Goal: Task Accomplishment & Management: Use online tool/utility

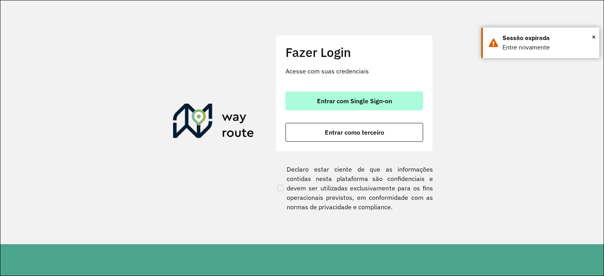
click at [346, 96] on button "Entrar com Single Sign-on" at bounding box center [354, 101] width 138 height 19
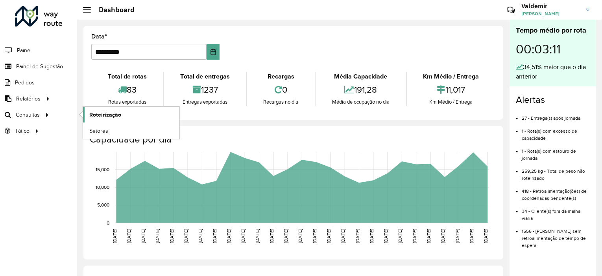
click at [101, 113] on span "Roteirização" at bounding box center [105, 115] width 32 height 8
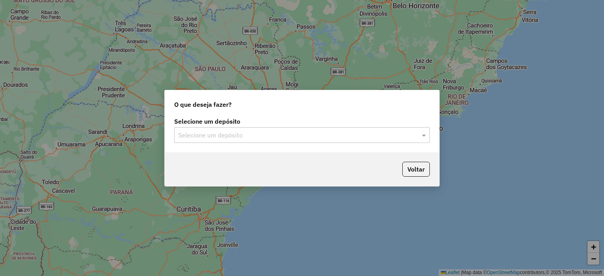
click at [232, 136] on input "text" at bounding box center [294, 135] width 232 height 9
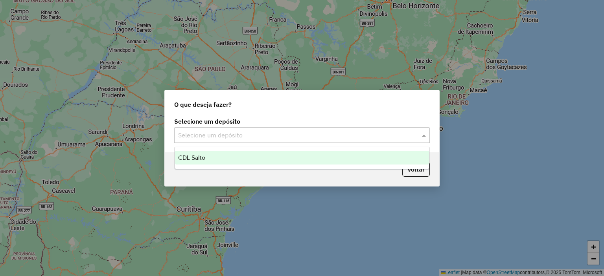
click at [239, 157] on div "CDL Salto" at bounding box center [302, 157] width 254 height 13
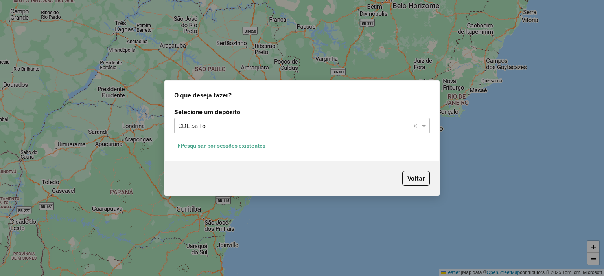
click at [214, 148] on button "Pesquisar por sessões existentes" at bounding box center [221, 146] width 95 height 12
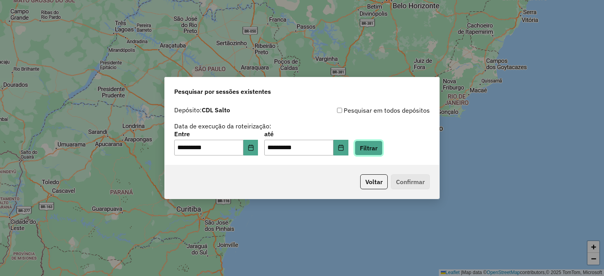
click at [381, 150] on button "Filtrar" at bounding box center [369, 148] width 28 height 15
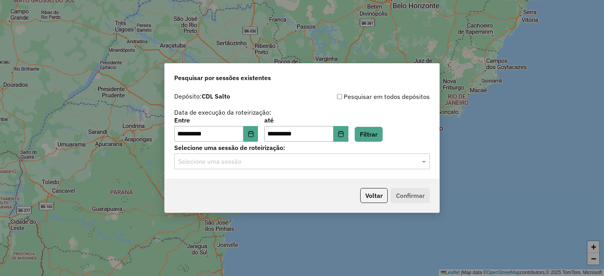
click at [252, 164] on input "text" at bounding box center [294, 161] width 232 height 9
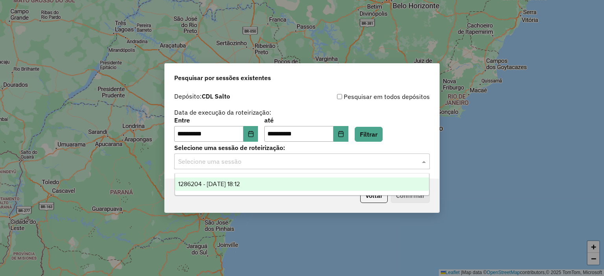
click at [240, 183] on span "1286204 - [DATE] 18:12" at bounding box center [209, 184] width 62 height 7
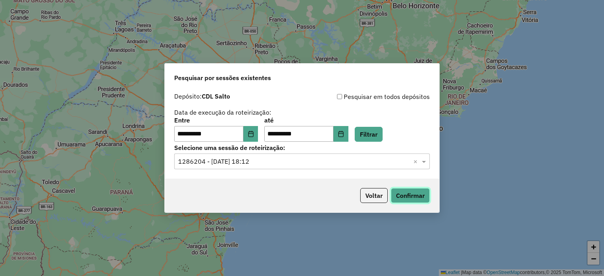
click at [403, 196] on button "Confirmar" at bounding box center [410, 195] width 39 height 15
click at [317, 148] on label "Selecione uma sessão de roteirização:" at bounding box center [302, 147] width 256 height 9
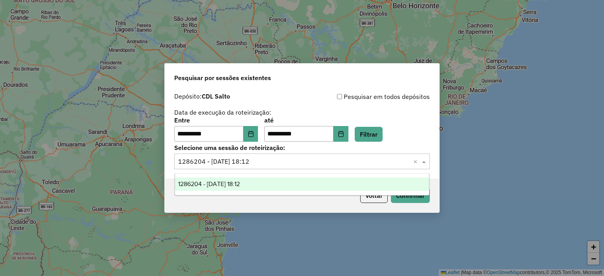
click at [313, 162] on input "text" at bounding box center [294, 161] width 232 height 9
click at [453, 41] on div "**********" at bounding box center [302, 138] width 604 height 276
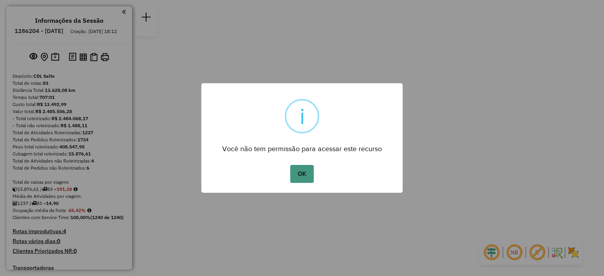
click at [298, 171] on button "OK" at bounding box center [301, 174] width 23 height 18
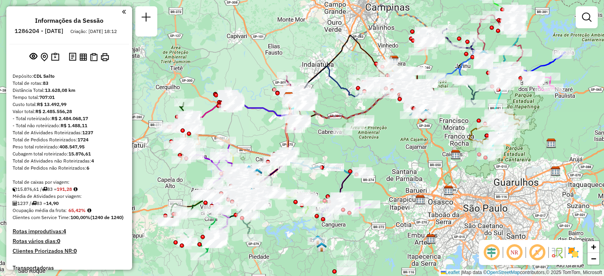
click at [228, 130] on div "Janela de atendimento Grade de atendimento Capacidade Transportadoras Veículos …" at bounding box center [302, 138] width 604 height 276
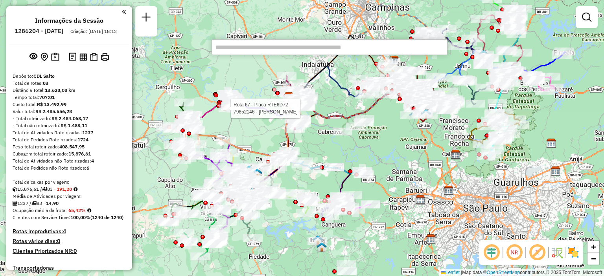
click at [247, 50] on input "text" at bounding box center [330, 47] width 236 height 16
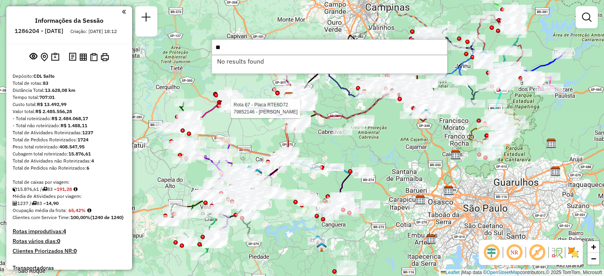
type input "*"
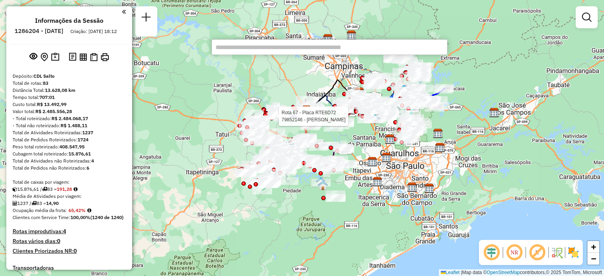
click at [241, 45] on input "text" at bounding box center [330, 47] width 236 height 16
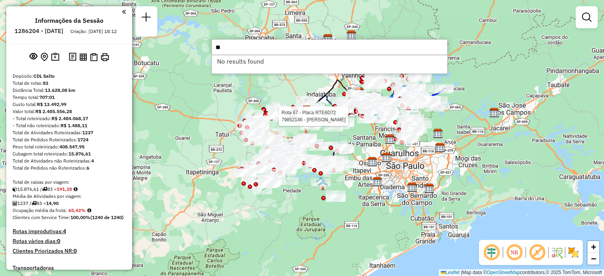
type input "*"
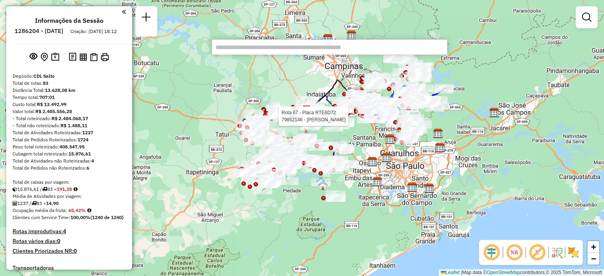
click at [253, 49] on input "text" at bounding box center [330, 47] width 236 height 16
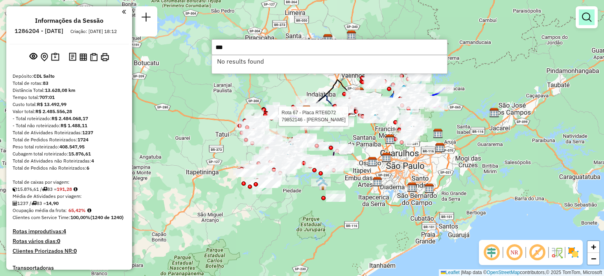
type input "***"
click at [584, 22] on em at bounding box center [586, 17] width 9 height 9
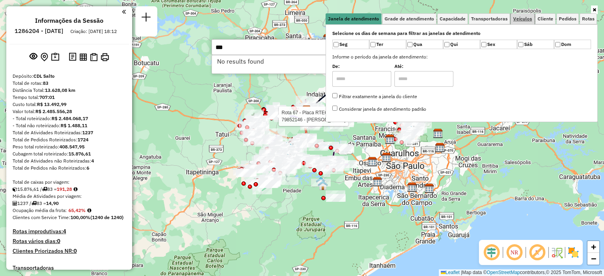
click at [519, 17] on span "Veículos" at bounding box center [522, 19] width 19 height 5
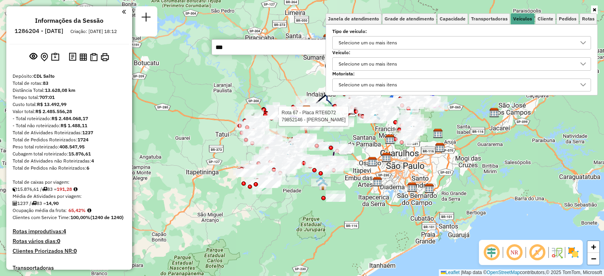
click at [351, 42] on div "Selecione um ou mais itens" at bounding box center [368, 43] width 64 height 13
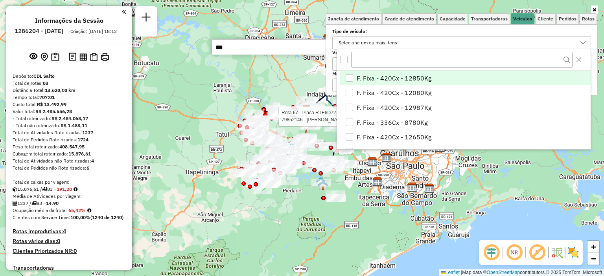
scroll to position [4, 28]
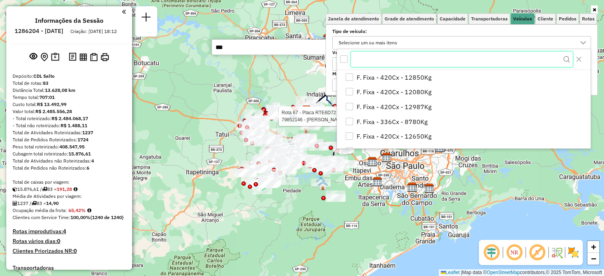
click at [373, 59] on input "text" at bounding box center [461, 59] width 221 height 15
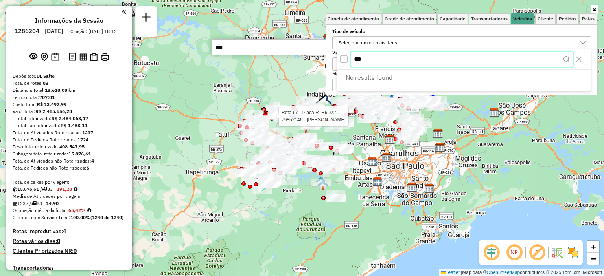
click at [381, 59] on input "***" at bounding box center [461, 59] width 221 height 15
type input "***"
click at [575, 57] on button "Close" at bounding box center [579, 59] width 13 height 13
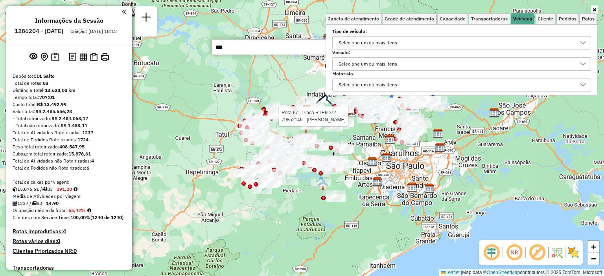
click at [379, 61] on div "Selecione um ou mais itens" at bounding box center [368, 64] width 64 height 13
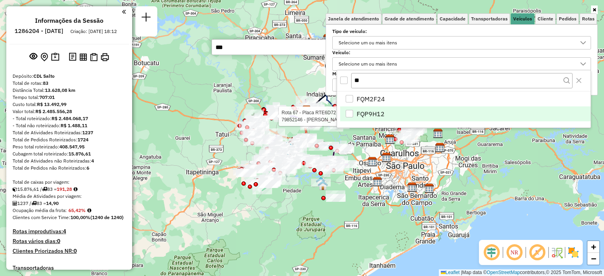
type input "**"
click at [367, 111] on span "FQP9H12" at bounding box center [371, 113] width 28 height 9
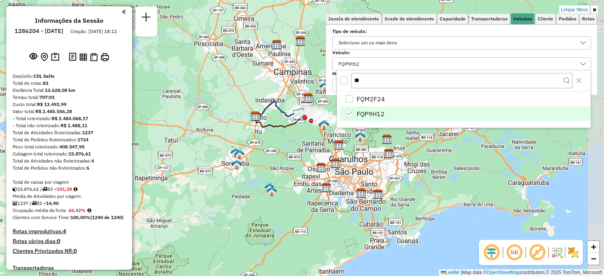
drag, startPoint x: 238, startPoint y: 100, endPoint x: 186, endPoint y: 107, distance: 52.3
click at [186, 107] on div "Limpar filtros Janela de atendimento Grade de atendimento Capacidade Transporta…" at bounding box center [302, 138] width 604 height 276
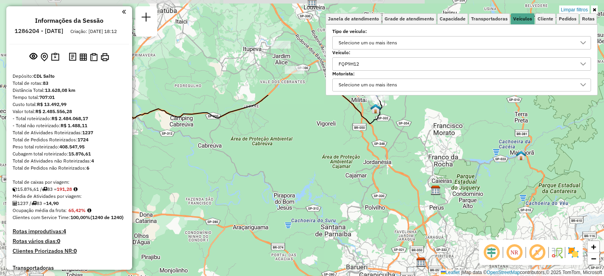
drag, startPoint x: 298, startPoint y: 115, endPoint x: 301, endPoint y: 119, distance: 5.0
click at [284, 248] on div "Limpar filtros Janela de atendimento Grade de atendimento Capacidade Transporta…" at bounding box center [302, 138] width 604 height 276
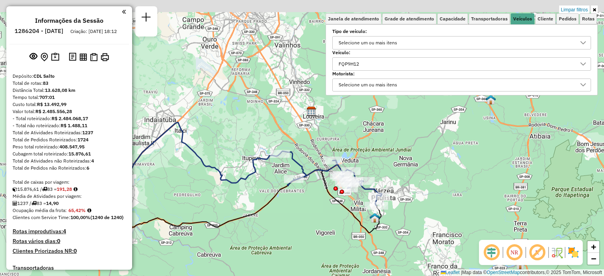
drag, startPoint x: 302, startPoint y: 116, endPoint x: 302, endPoint y: 215, distance: 99.1
click at [302, 215] on div "Limpar filtros Janela de atendimento Grade de atendimento Capacidade Transporta…" at bounding box center [302, 138] width 604 height 276
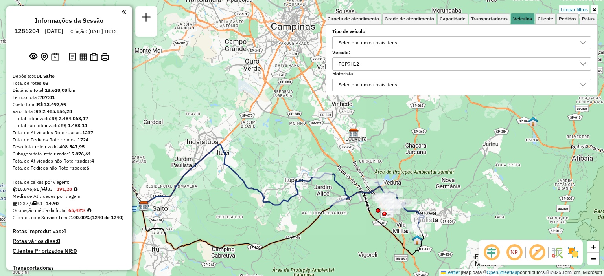
drag, startPoint x: 297, startPoint y: 149, endPoint x: 348, endPoint y: 168, distance: 54.0
click at [341, 168] on div "Limpar filtros Janela de atendimento Grade de atendimento Capacidade Transporta…" at bounding box center [302, 138] width 604 height 276
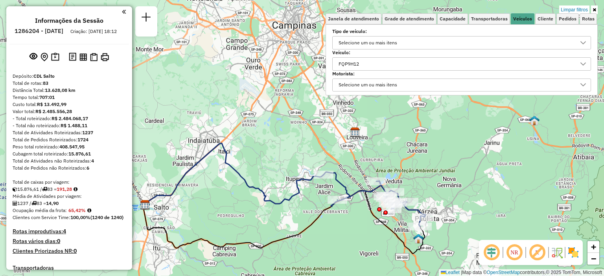
click at [593, 9] on icon at bounding box center [595, 9] width 4 height 5
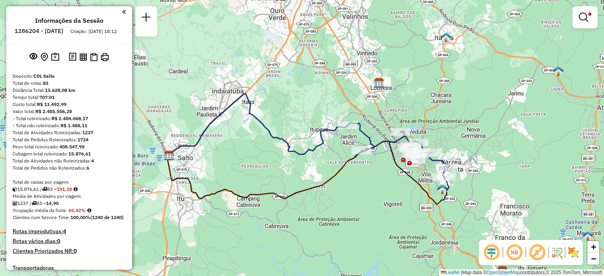
drag, startPoint x: 406, startPoint y: 100, endPoint x: 430, endPoint y: 51, distance: 55.0
click at [430, 51] on div "Limpar filtros Janela de atendimento Grade de atendimento Capacidade Transporta…" at bounding box center [302, 138] width 604 height 276
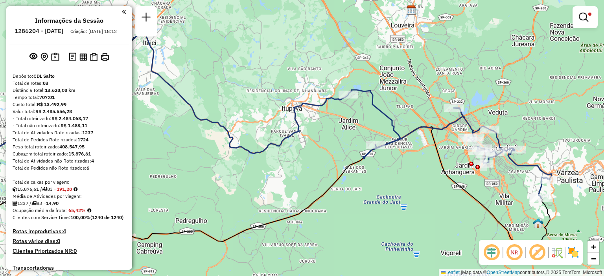
drag, startPoint x: 363, startPoint y: 158, endPoint x: 356, endPoint y: 197, distance: 39.6
click at [356, 197] on div "Limpar filtros Janela de atendimento Grade de atendimento Capacidade Transporta…" at bounding box center [302, 138] width 604 height 276
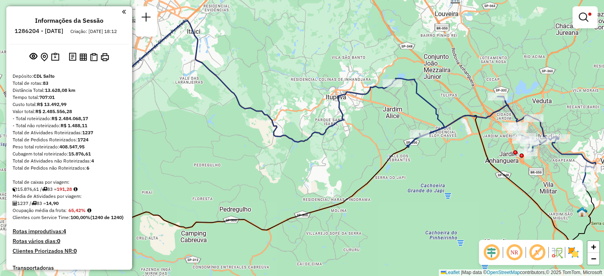
drag, startPoint x: 338, startPoint y: 208, endPoint x: 382, endPoint y: 196, distance: 45.5
click at [382, 196] on div "Limpar filtros Janela de atendimento Grade de atendimento Capacidade Transporta…" at bounding box center [302, 138] width 604 height 276
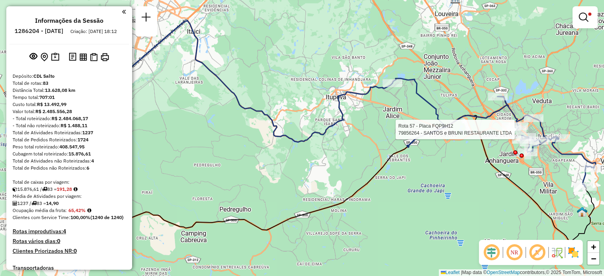
select select "**********"
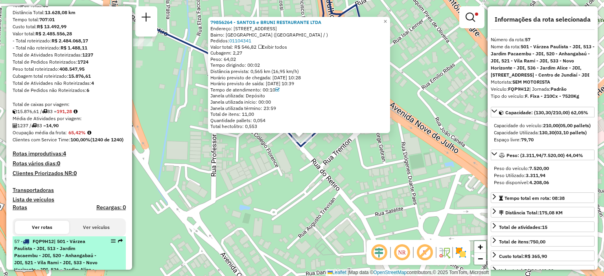
scroll to position [0, 0]
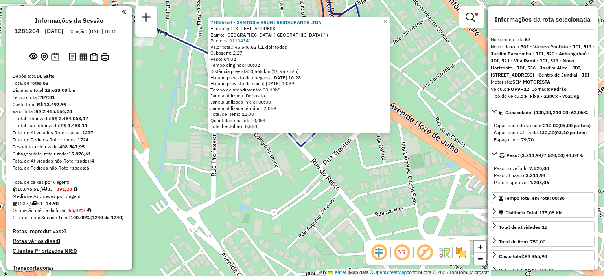
click at [122, 14] on em at bounding box center [124, 11] width 4 height 7
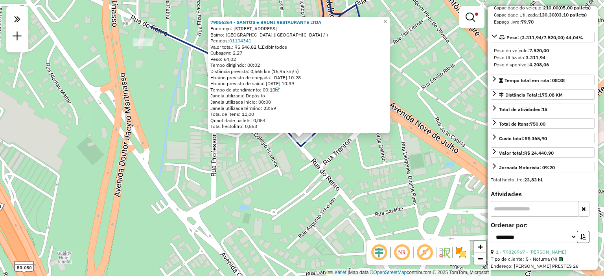
scroll to position [275, 0]
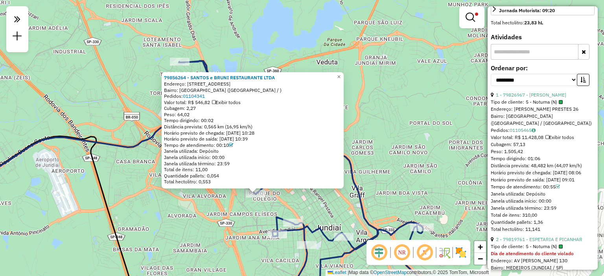
click at [150, 197] on div "79856264 - SANTOS e BRUNI RESTAURANTE LTDA Endereço: rua do retiro 1454 Bairro:…" at bounding box center [302, 138] width 604 height 276
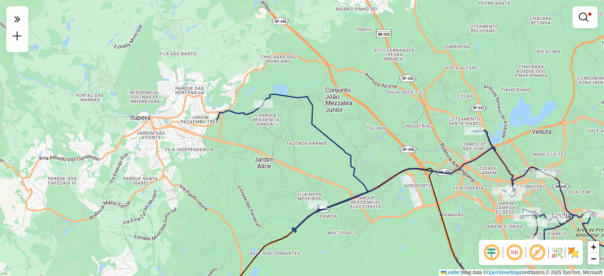
drag, startPoint x: 184, startPoint y: 181, endPoint x: 451, endPoint y: 201, distance: 267.8
click at [451, 201] on div "Limpar filtros Janela de atendimento Grade de atendimento Capacidade Transporta…" at bounding box center [302, 138] width 604 height 276
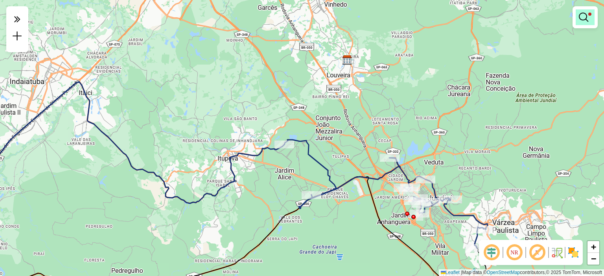
click at [584, 21] on em at bounding box center [583, 17] width 9 height 9
click at [287, 131] on div "Limpar filtros Janela de atendimento Grade de atendimento Capacidade Transporta…" at bounding box center [302, 138] width 604 height 276
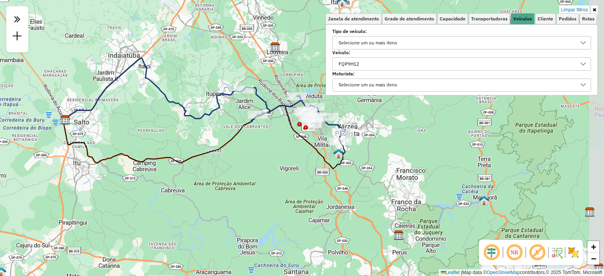
drag, startPoint x: 267, startPoint y: 153, endPoint x: 236, endPoint y: 102, distance: 59.4
click at [236, 102] on div "Limpar filtros Janela de atendimento Grade de atendimento Capacidade Transporta…" at bounding box center [302, 138] width 604 height 276
